Goal: Use online tool/utility: Utilize a website feature to perform a specific function

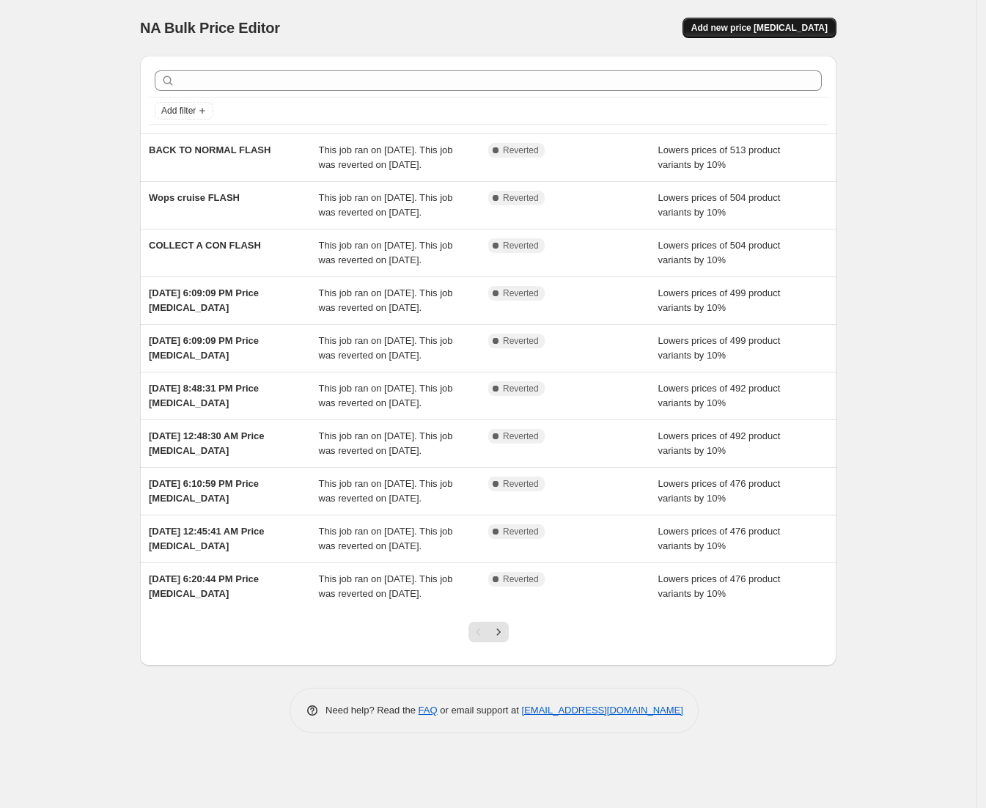
click at [784, 32] on span "Add new price [MEDICAL_DATA]" at bounding box center [759, 28] width 136 height 12
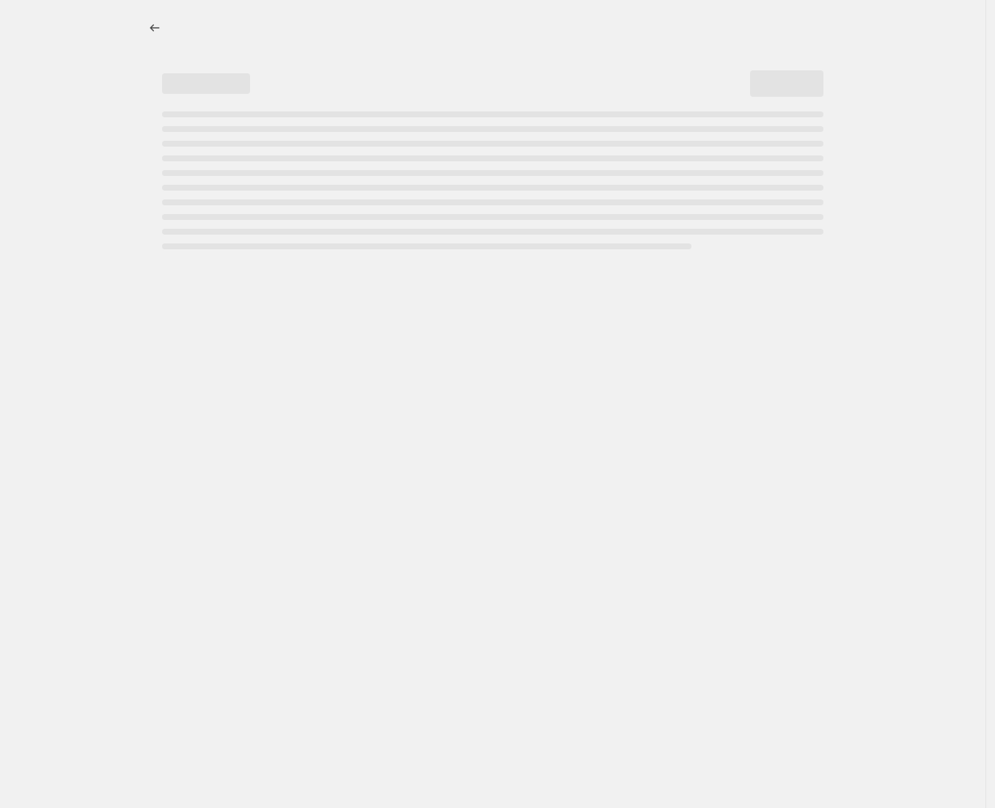
select select "percentage"
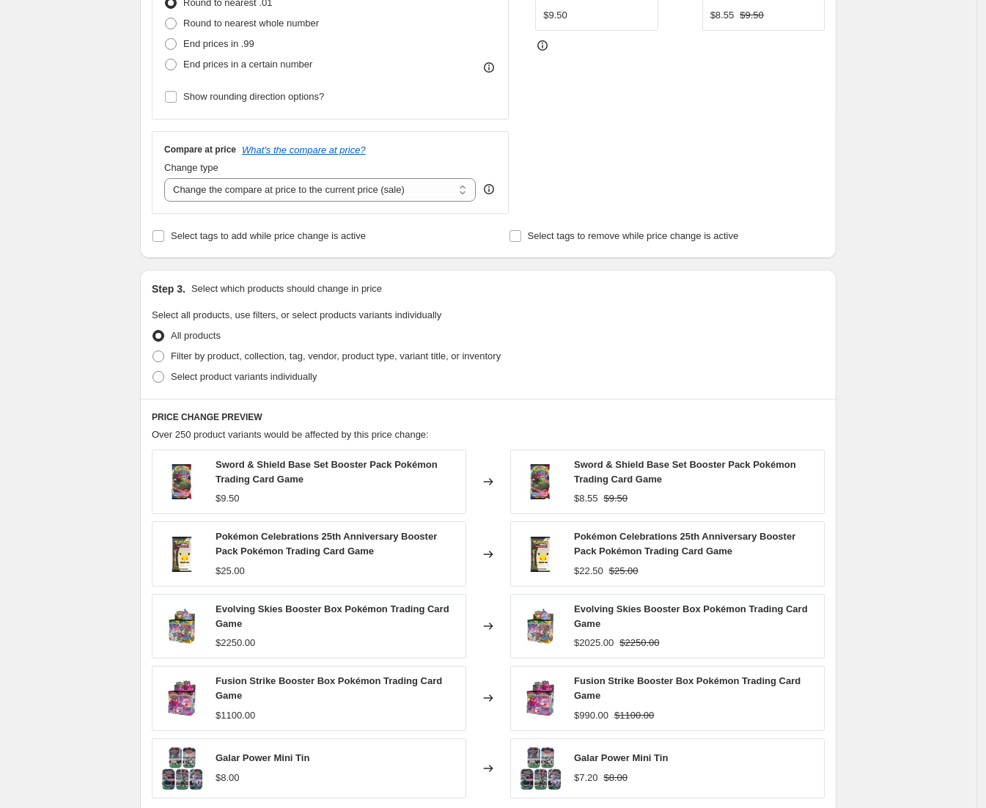
scroll to position [641, 0]
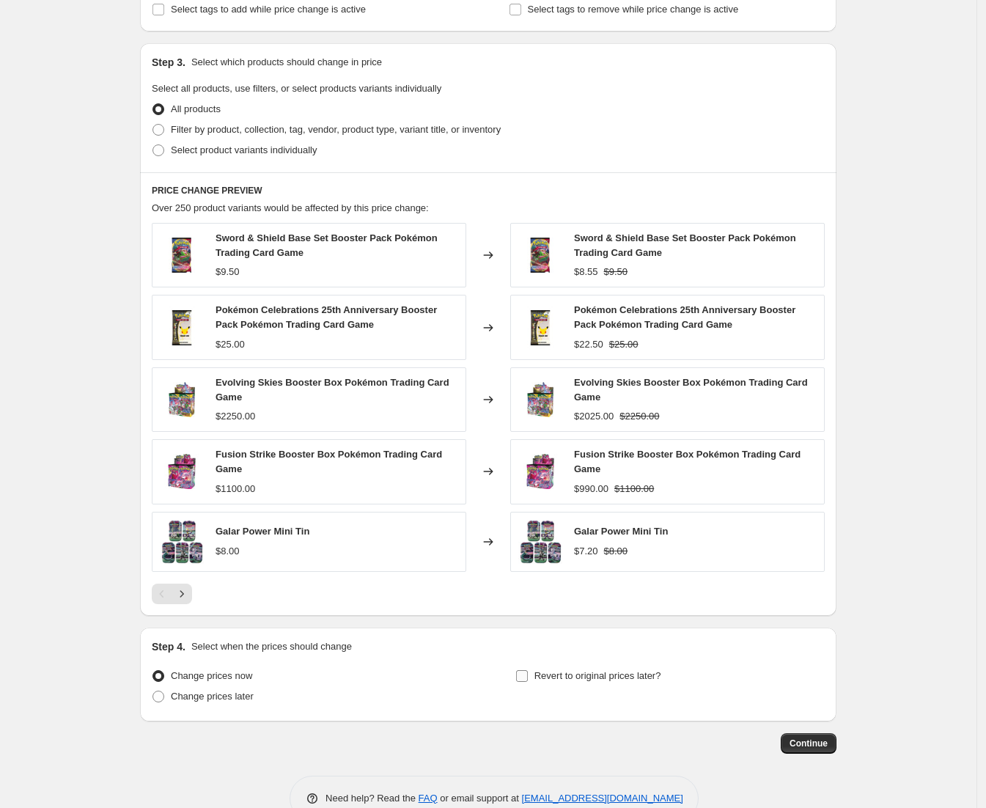
click at [533, 677] on label "Revert to original prices later?" at bounding box center [588, 676] width 146 height 21
click at [528, 677] on input "Revert to original prices later?" at bounding box center [522, 676] width 12 height 12
checkbox input "true"
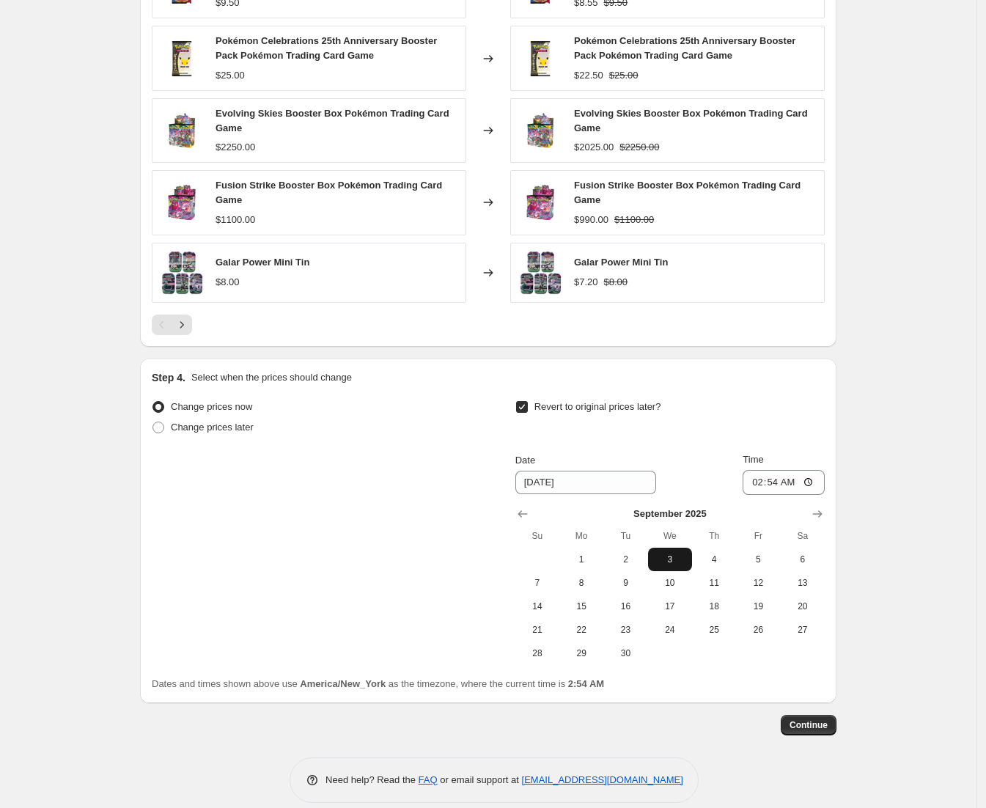
scroll to position [916, 0]
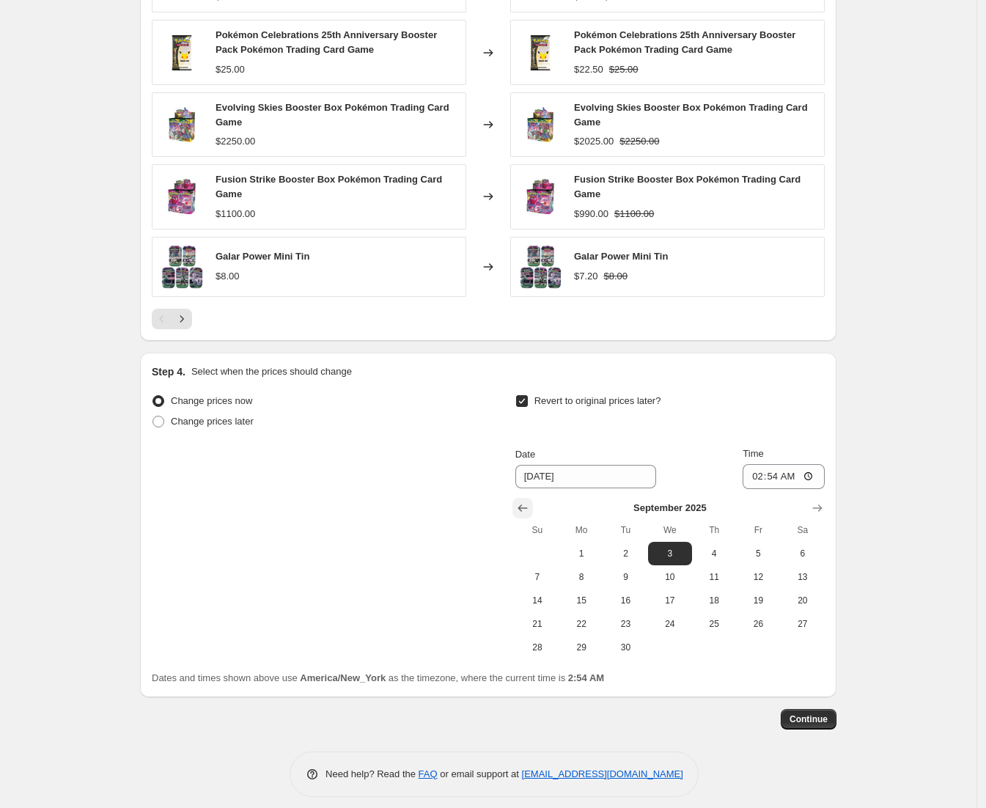
click at [530, 512] on icon "Show previous month, August 2025" at bounding box center [522, 508] width 15 height 15
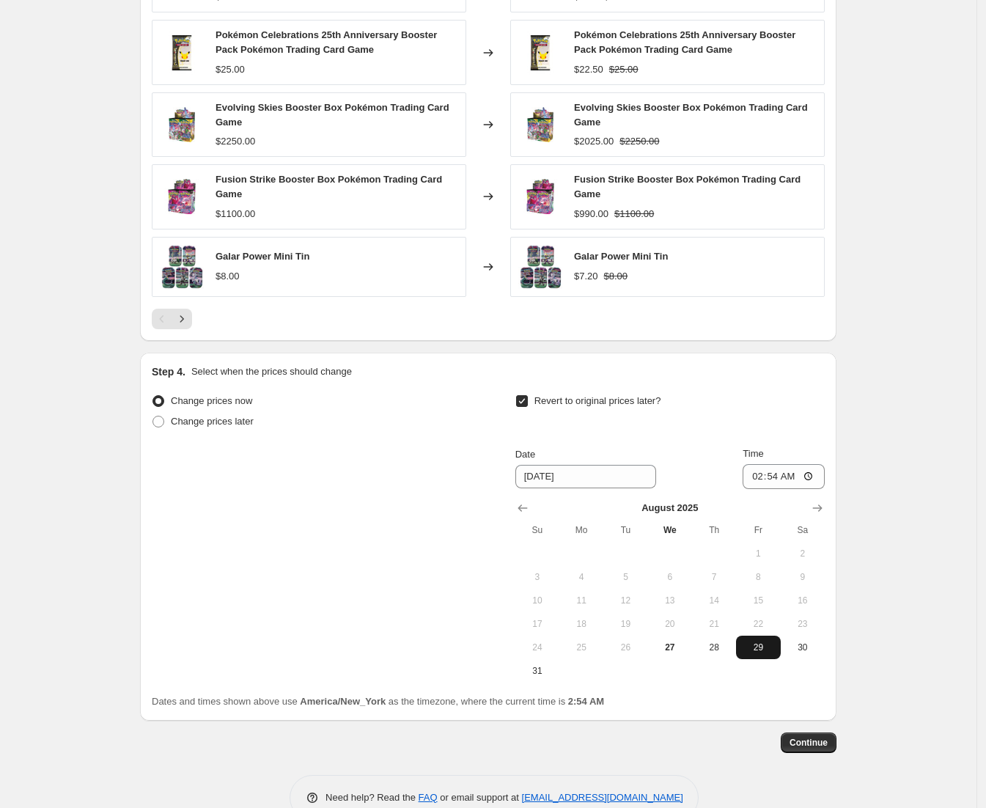
click at [763, 658] on button "29" at bounding box center [758, 646] width 44 height 23
type input "8/29/2025"
click at [760, 479] on input "02:54" at bounding box center [783, 476] width 82 height 25
type input "00:00"
click at [818, 752] on button "Continue" at bounding box center [809, 742] width 56 height 21
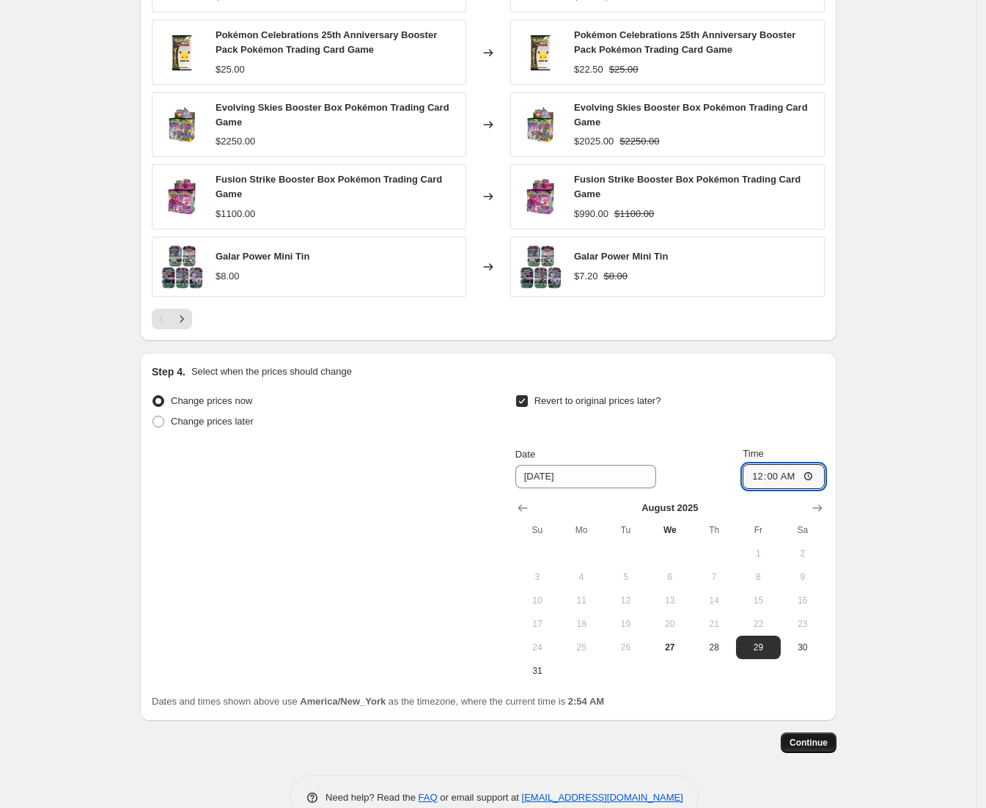
scroll to position [0, 0]
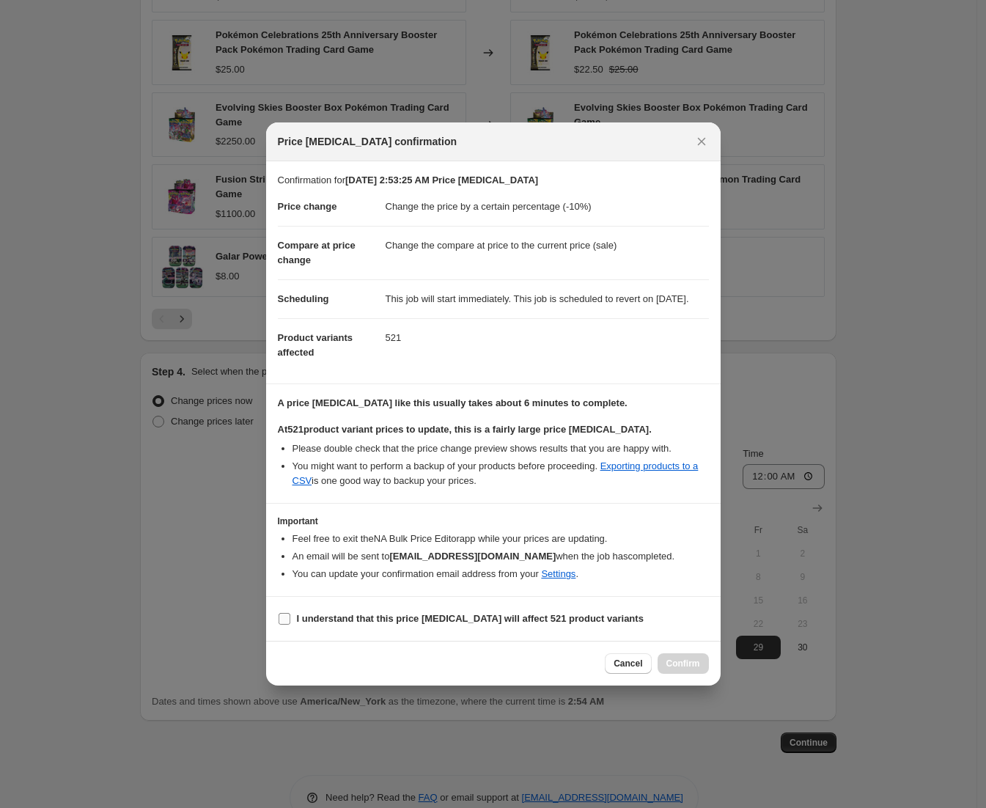
click at [292, 627] on label "I understand that this price change job will affect 521 product variants" at bounding box center [461, 618] width 366 height 21
click at [290, 624] on input "I understand that this price change job will affect 521 product variants" at bounding box center [285, 619] width 12 height 12
checkbox input "true"
click at [701, 674] on button "Confirm" at bounding box center [682, 663] width 51 height 21
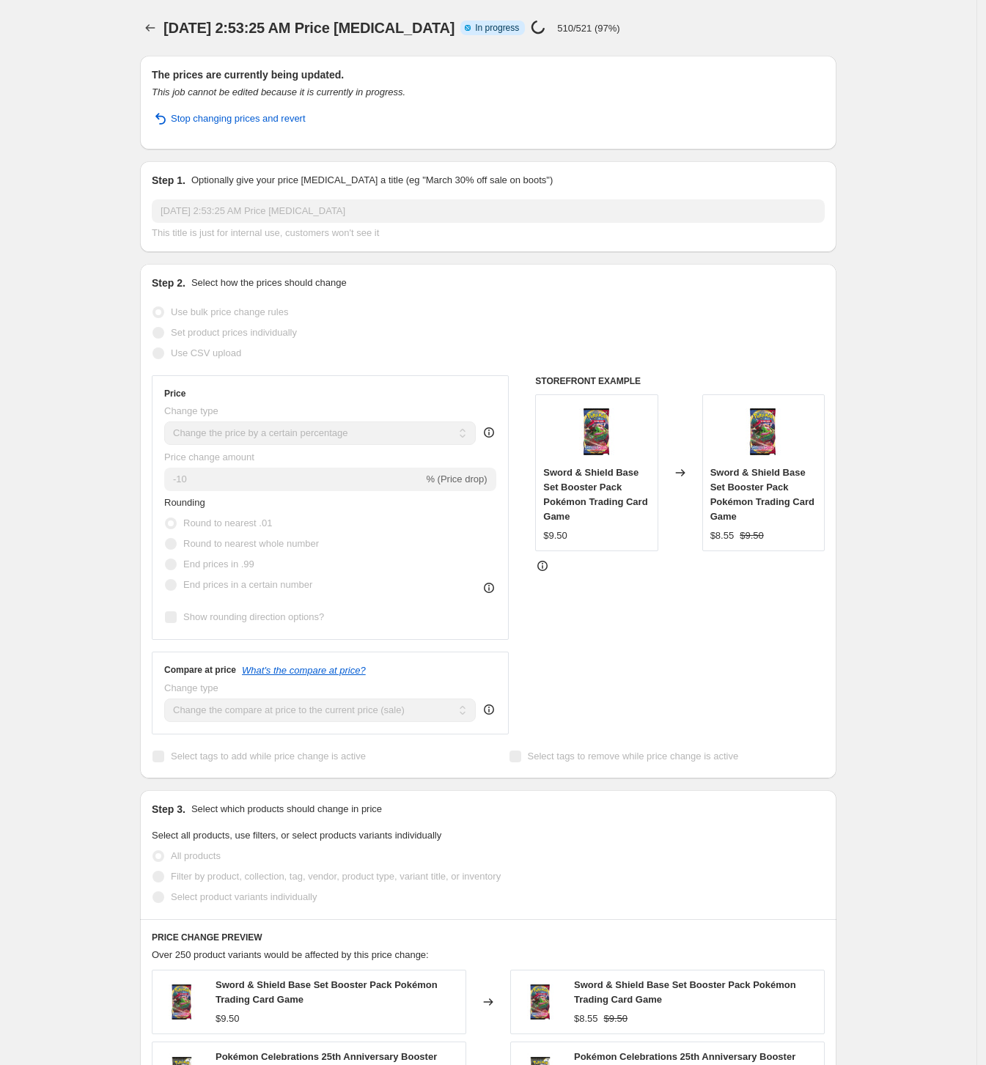
select select "percentage"
